Goal: Transaction & Acquisition: Book appointment/travel/reservation

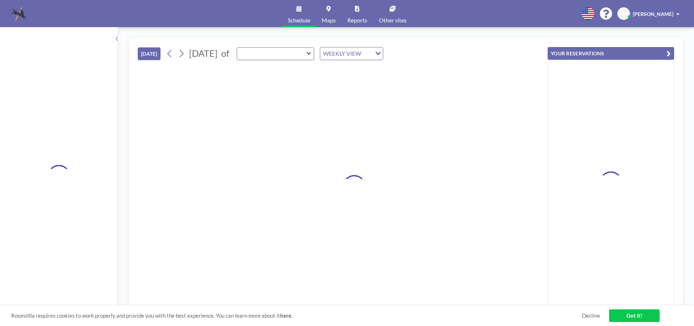
type input "[PERSON_NAME][GEOGRAPHIC_DATA]"
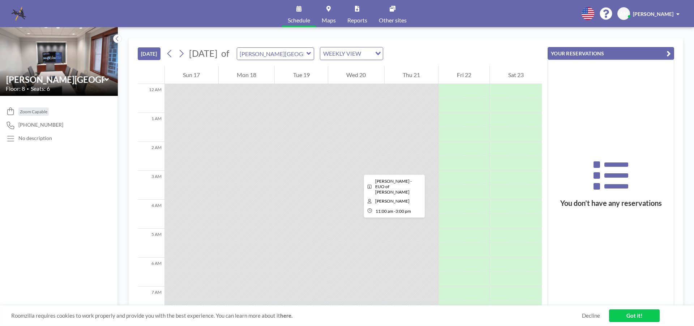
scroll to position [289, 0]
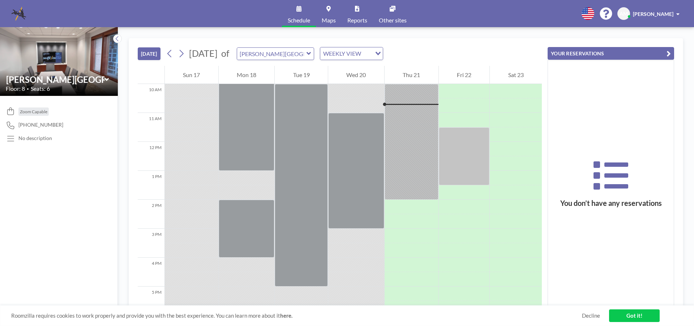
click at [311, 51] on icon at bounding box center [309, 53] width 5 height 7
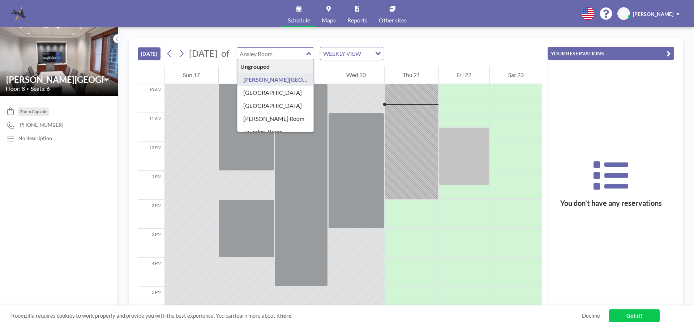
type input "[GEOGRAPHIC_DATA]"
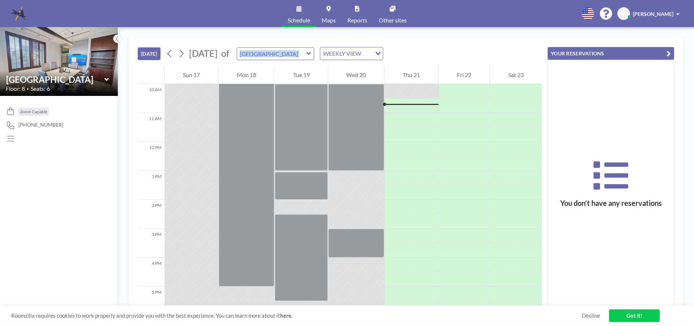
click at [311, 52] on icon at bounding box center [309, 53] width 5 height 7
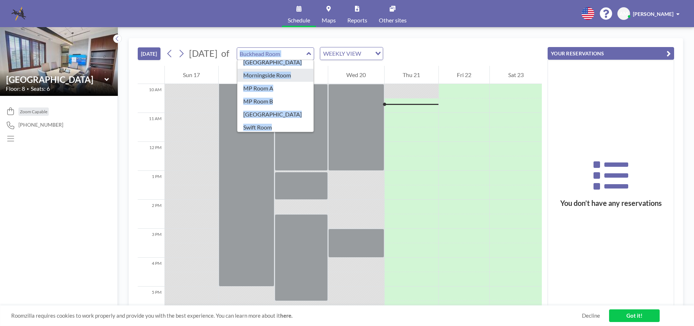
scroll to position [127, 0]
type input "[GEOGRAPHIC_DATA]"
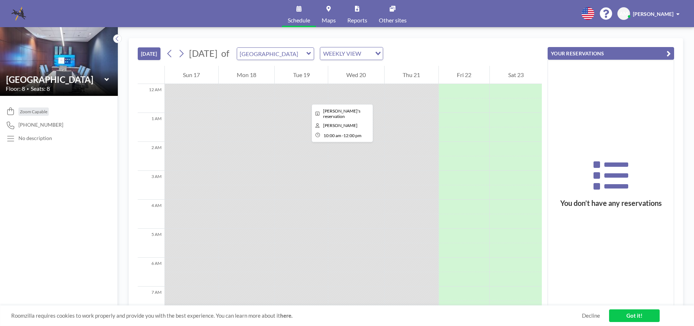
scroll to position [289, 0]
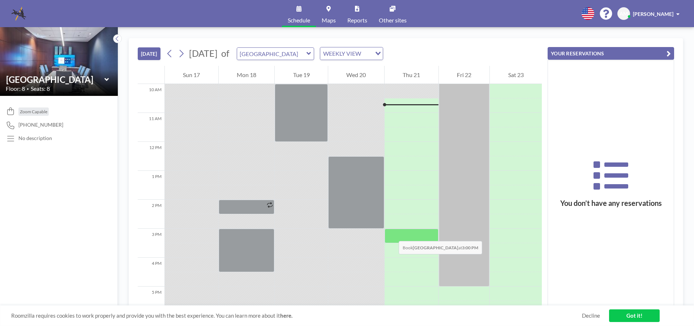
click at [392, 234] on div at bounding box center [412, 236] width 54 height 14
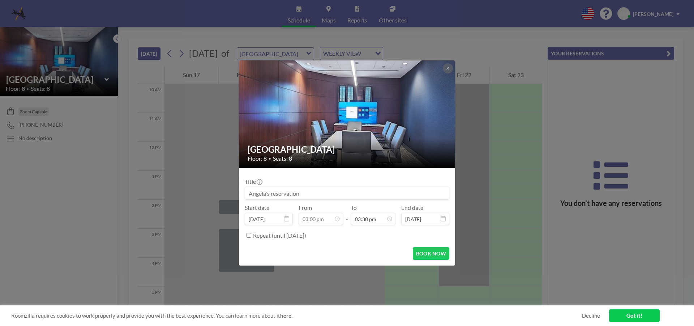
click at [392, 234] on div "Repeat (until [DATE])" at bounding box center [351, 235] width 196 height 12
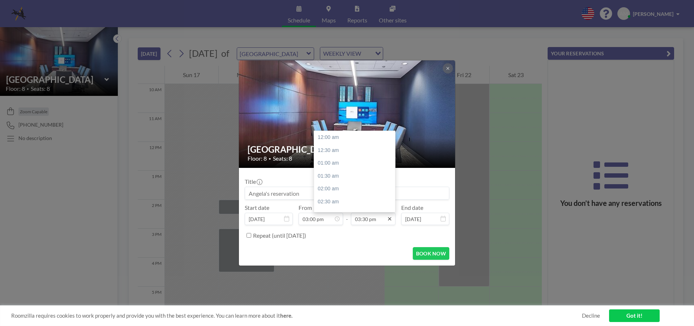
scroll to position [399, 0]
click at [391, 219] on icon at bounding box center [390, 219] width 6 height 6
click at [351, 178] on div "05:00 pm" at bounding box center [356, 176] width 85 height 13
type input "05:00 pm"
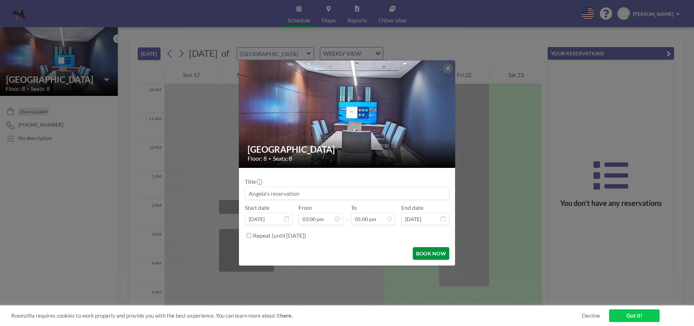
click at [432, 252] on button "BOOK NOW" at bounding box center [431, 253] width 37 height 13
